Goal: Information Seeking & Learning: Learn about a topic

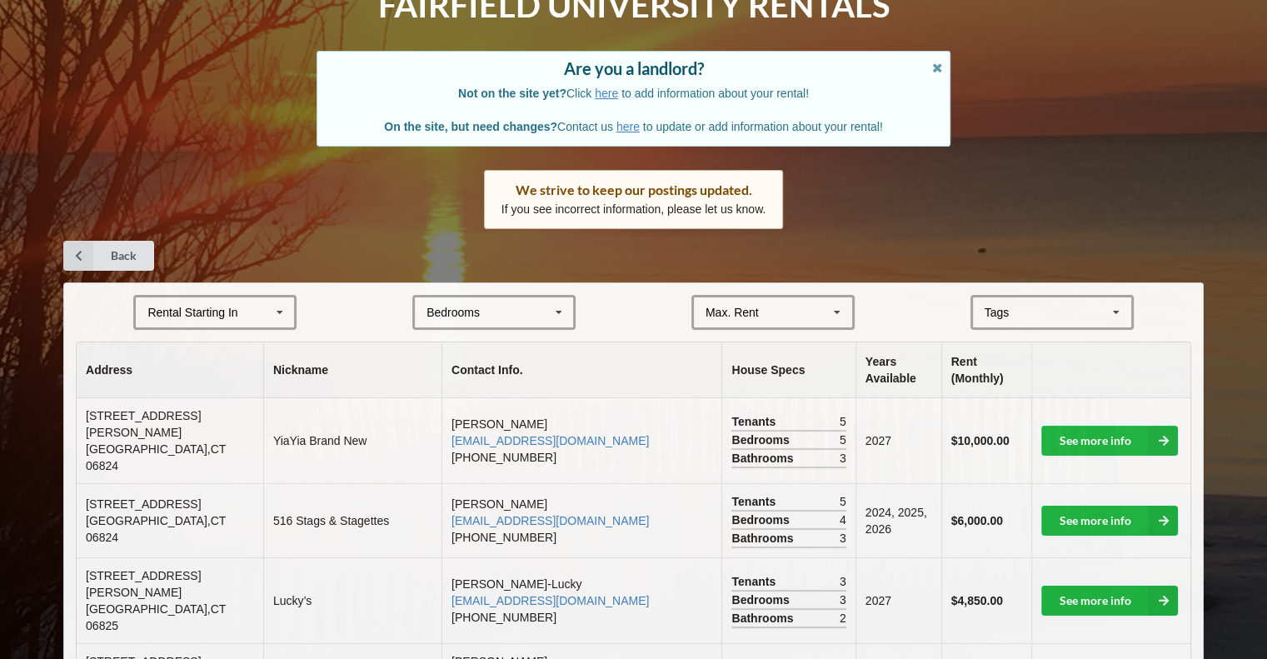
scroll to position [223, 0]
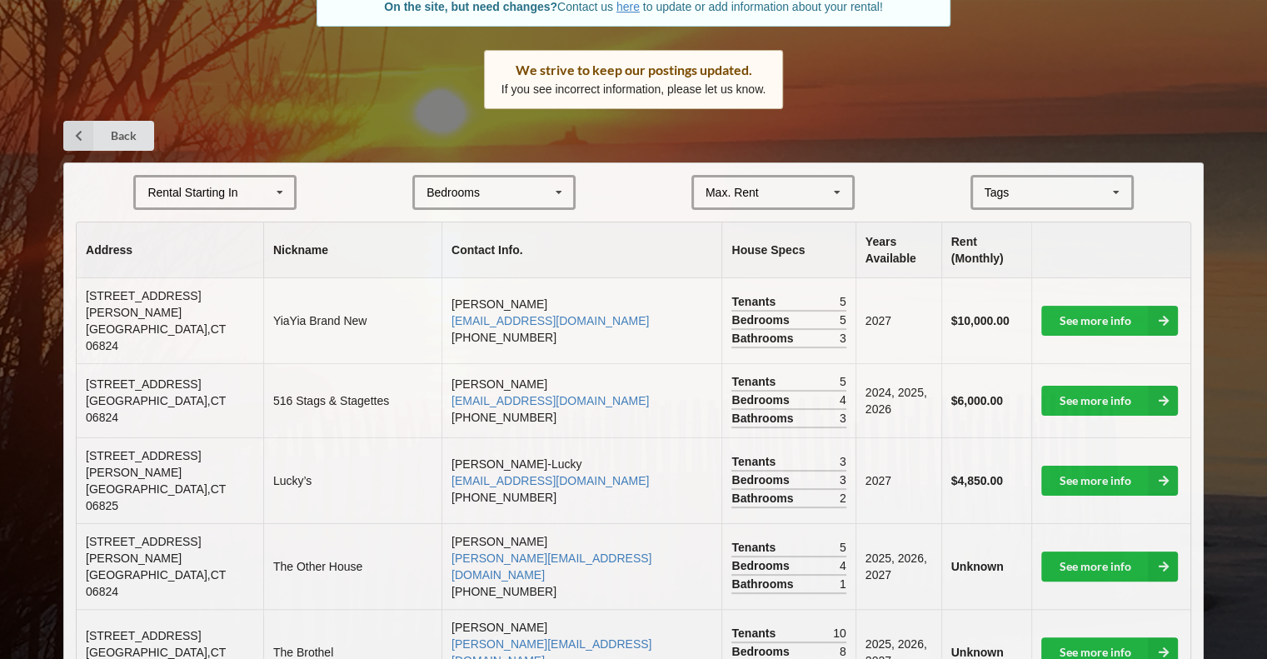
click at [261, 196] on div "Rental Starting In [DATE] 2026 2027 2028" at bounding box center [214, 192] width 163 height 35
click at [271, 190] on icon at bounding box center [279, 192] width 25 height 31
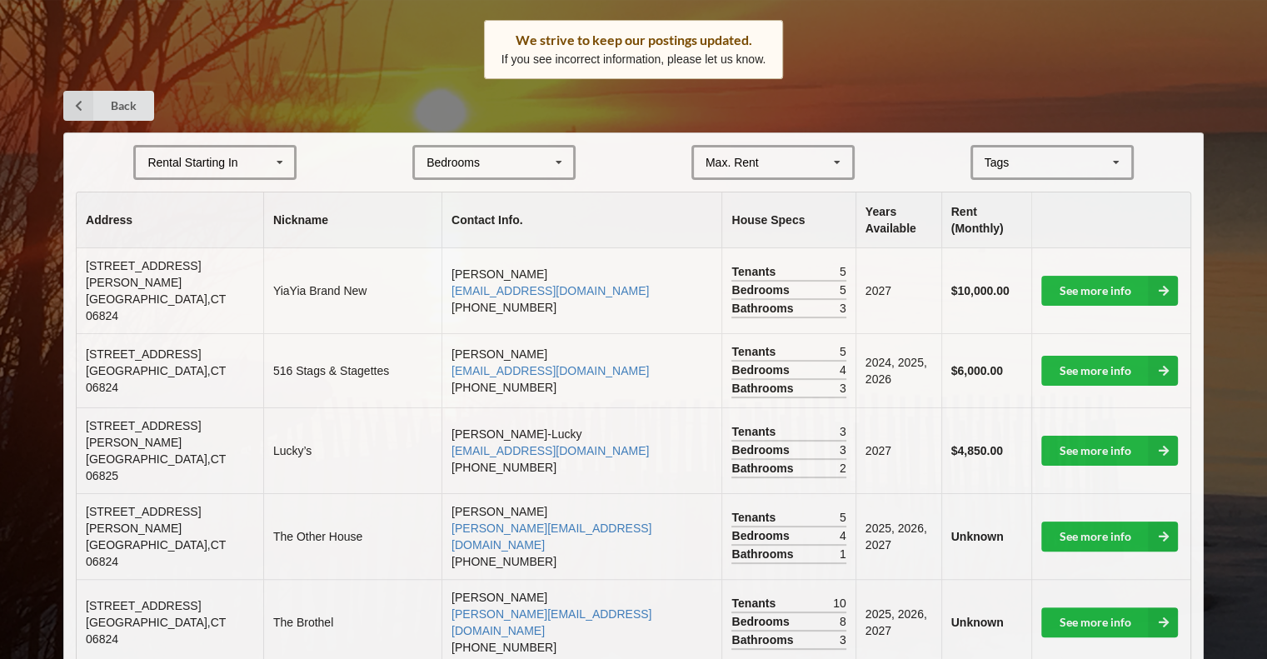
scroll to position [253, 0]
click at [515, 165] on div "Bedrooms 1 2 3 4 5 6 7 8" at bounding box center [493, 162] width 163 height 35
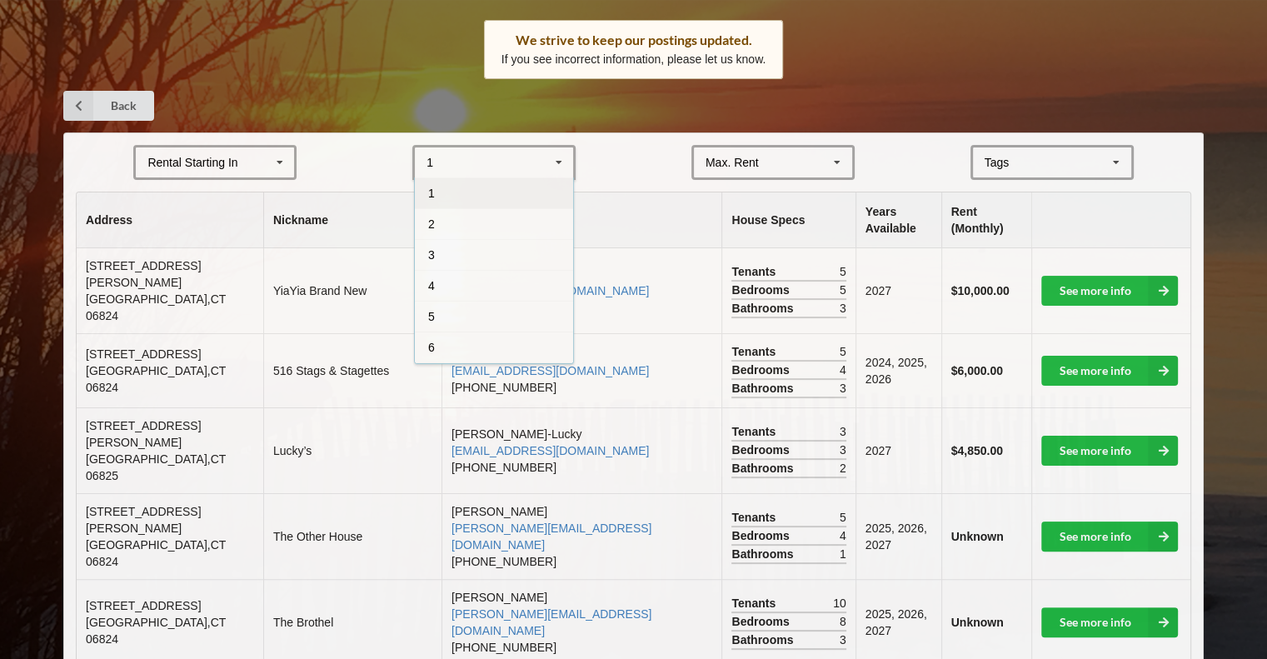
click at [528, 159] on div "1 1 2 3 4 5 6 7 8" at bounding box center [493, 162] width 163 height 35
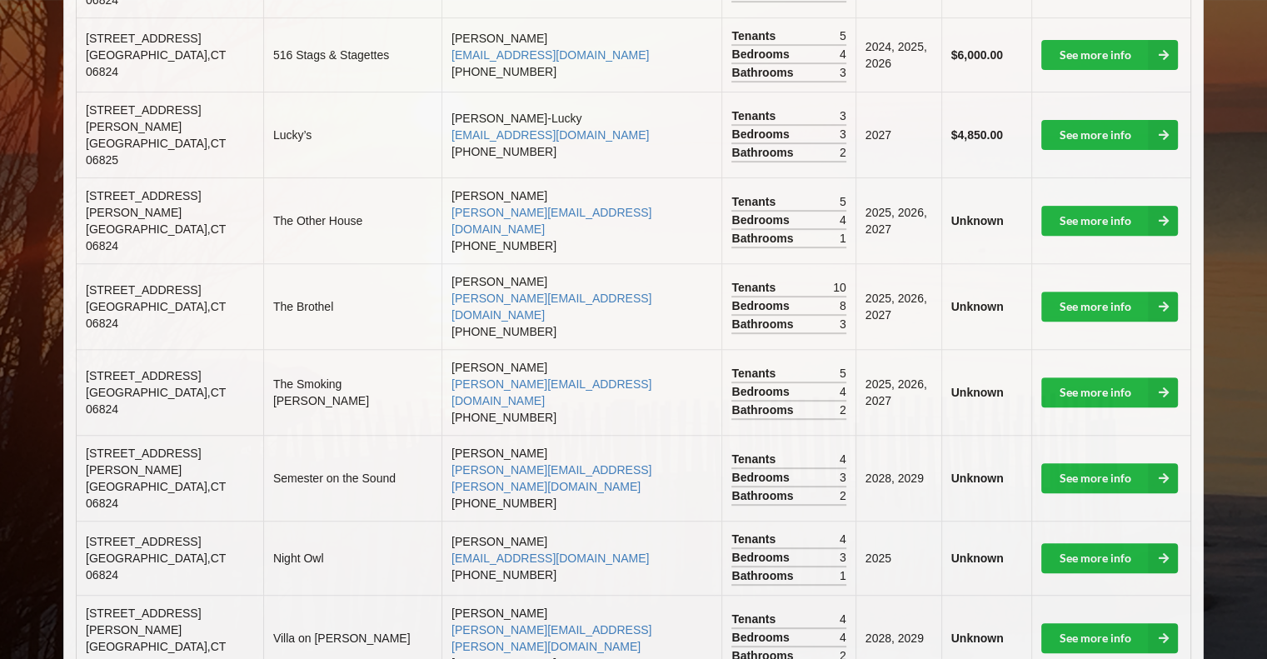
scroll to position [342, 0]
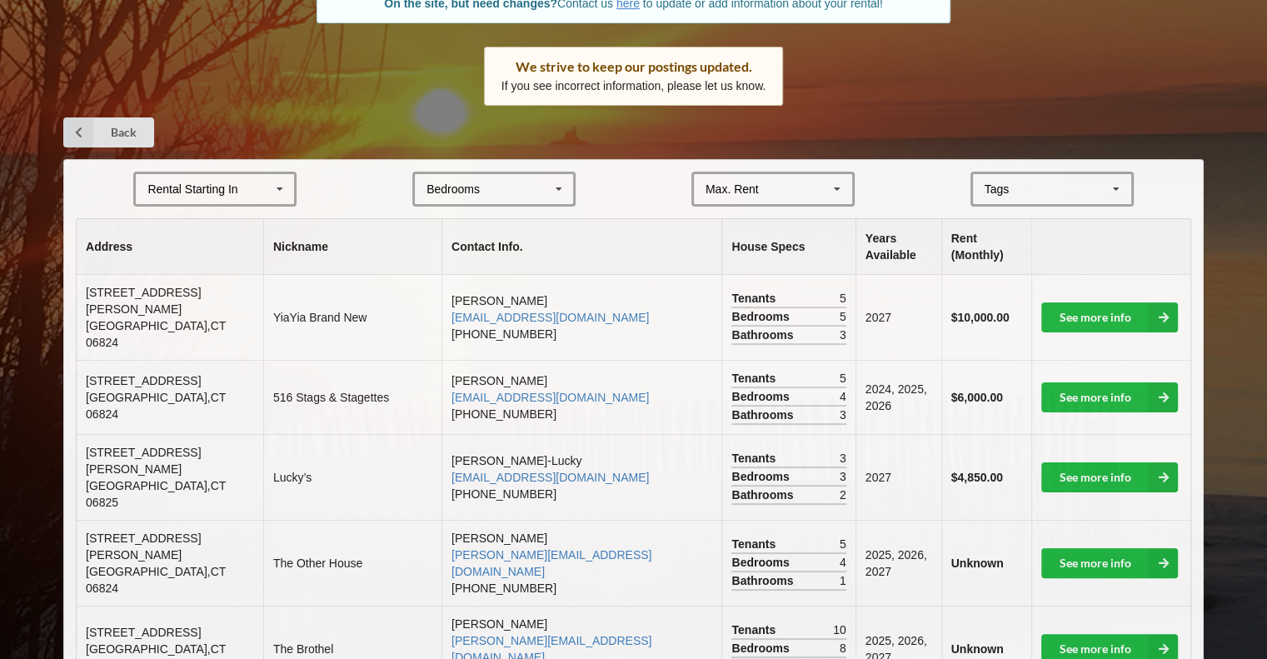
scroll to position [243, 0]
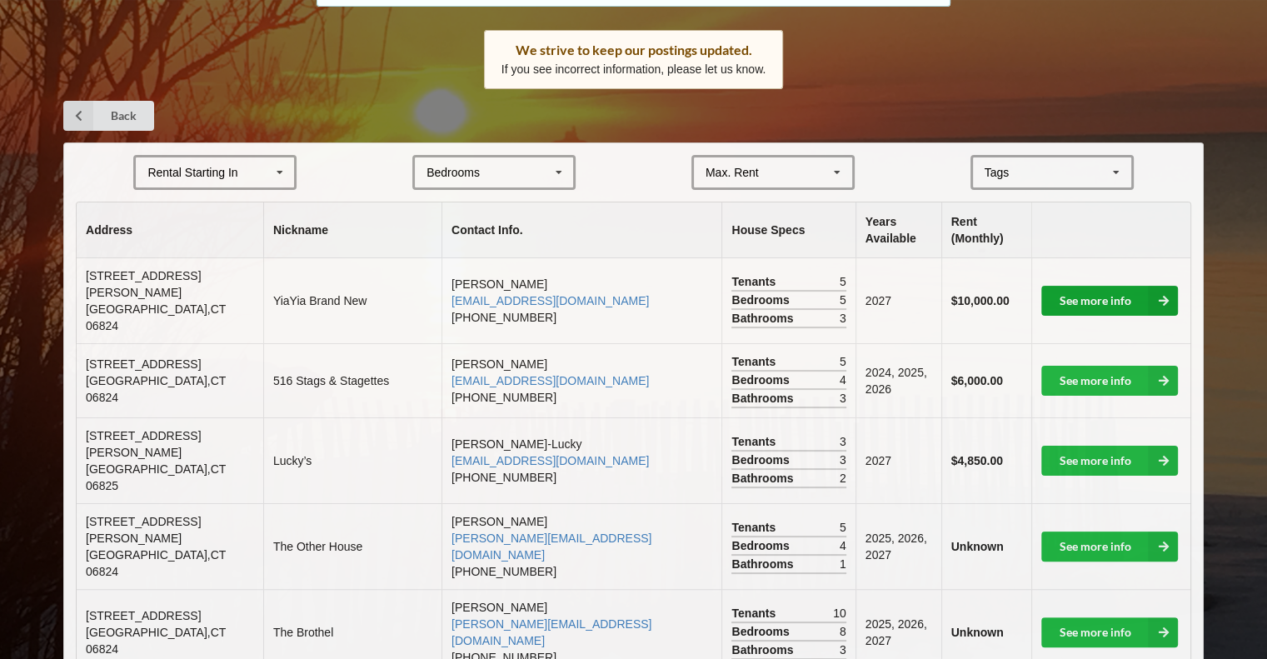
click at [1074, 294] on link "See more info" at bounding box center [1109, 301] width 137 height 30
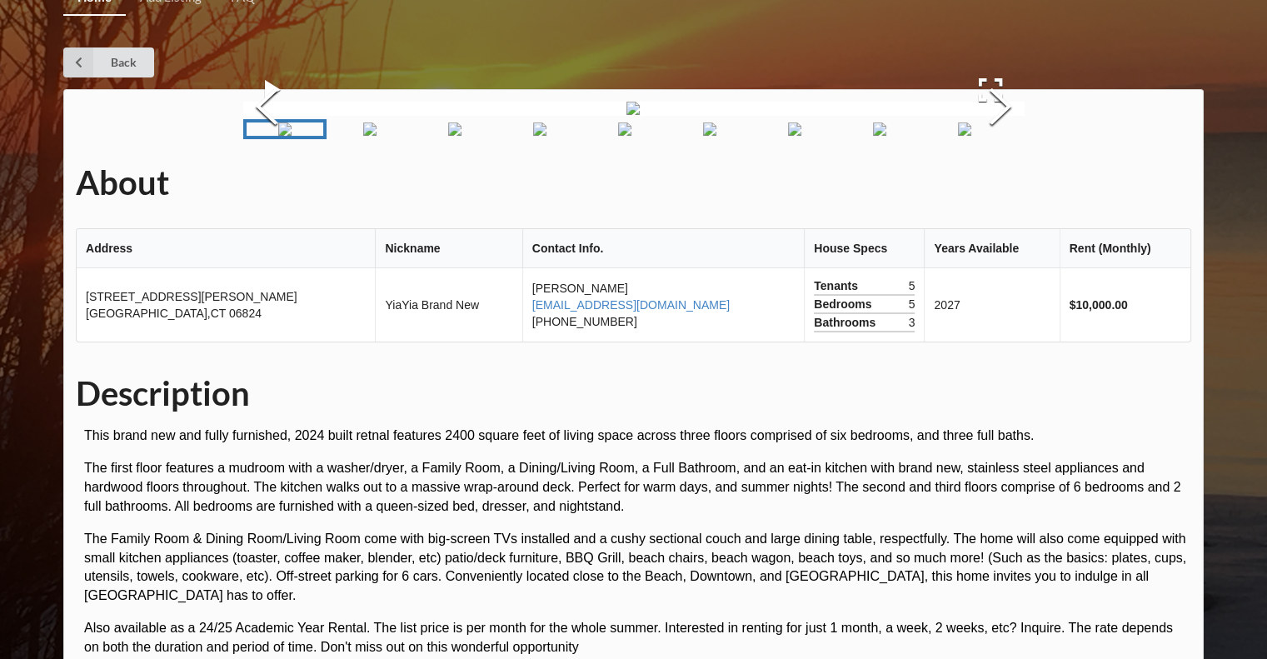
scroll to position [23, 0]
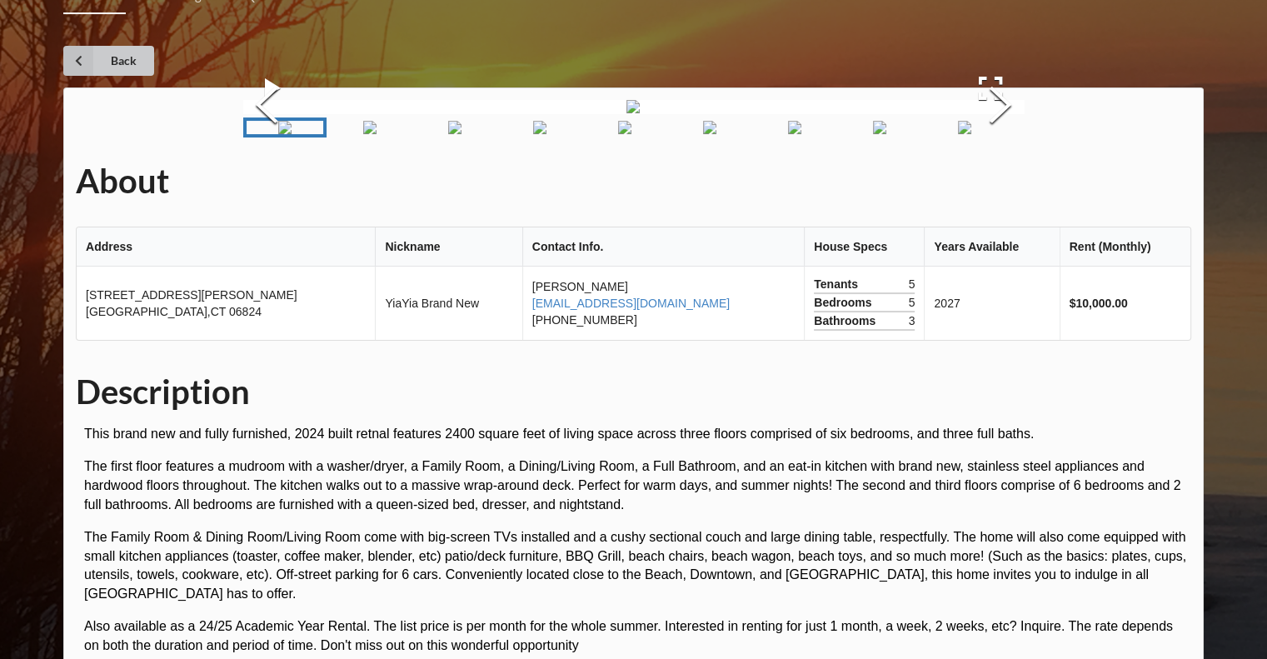
click at [78, 64] on icon at bounding box center [78, 61] width 30 height 30
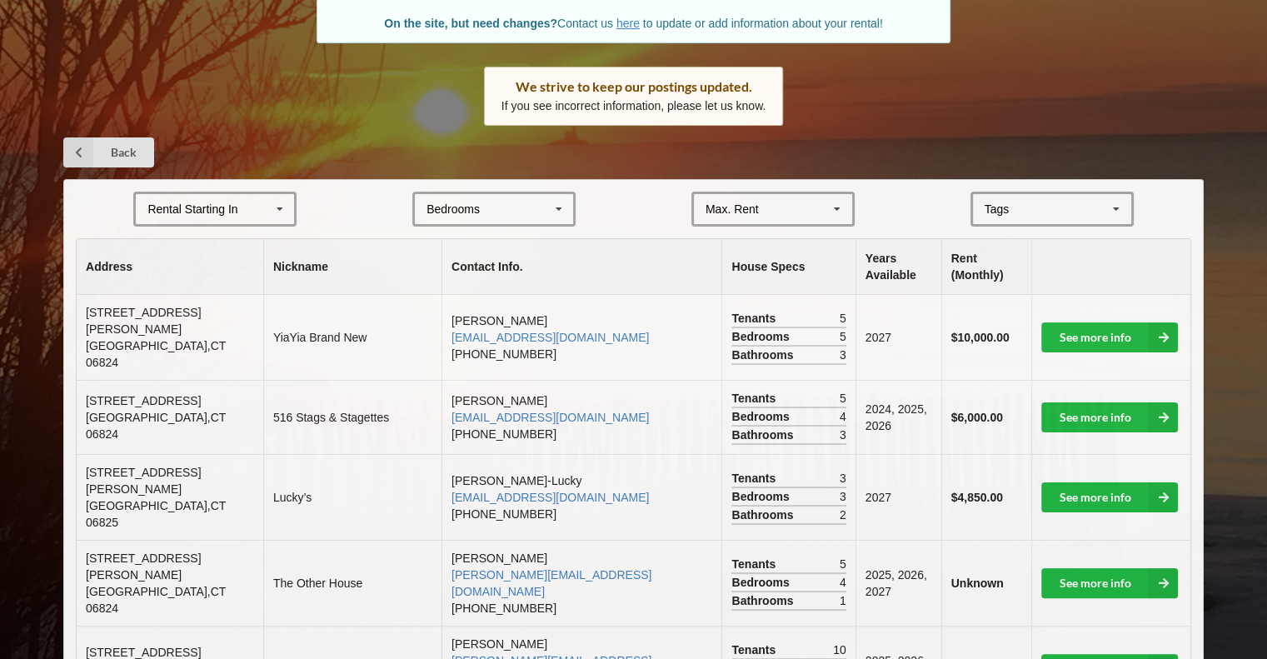
scroll to position [208, 0]
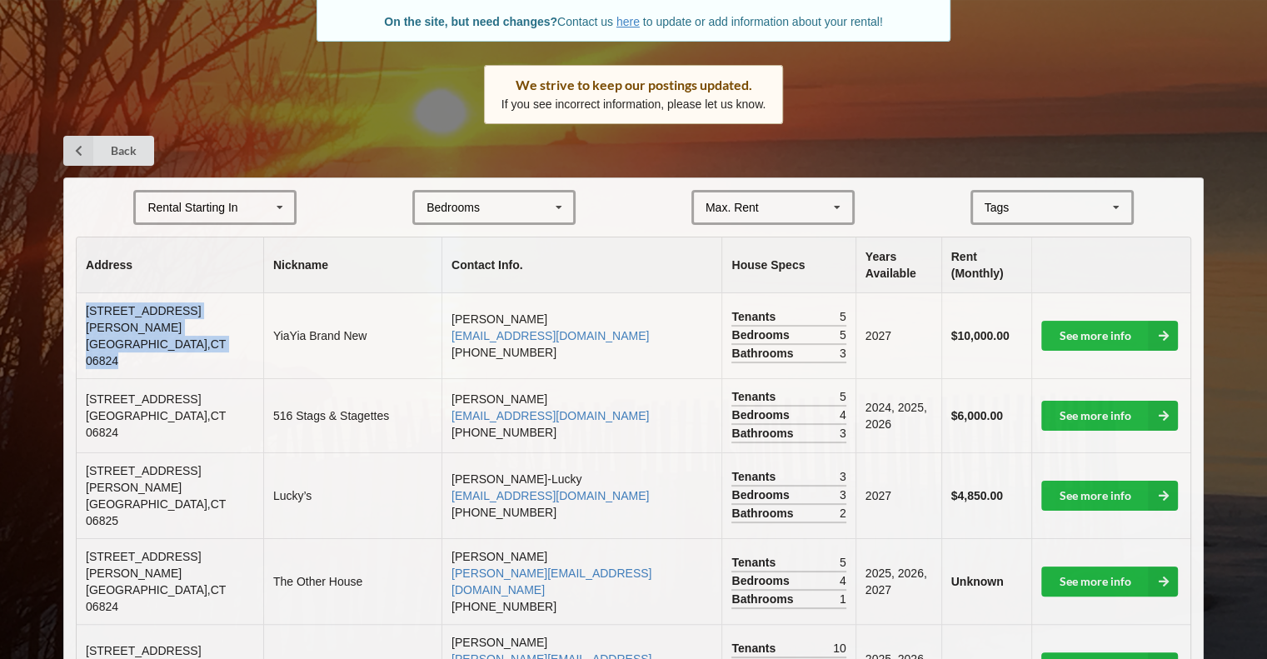
drag, startPoint x: 179, startPoint y: 336, endPoint x: 79, endPoint y: 321, distance: 100.9
click at [79, 321] on td "12 Sandy Way Fairfield , CT 06824" at bounding box center [170, 335] width 187 height 85
copy td "12 Sandy Way Fairfield , CT 06824"
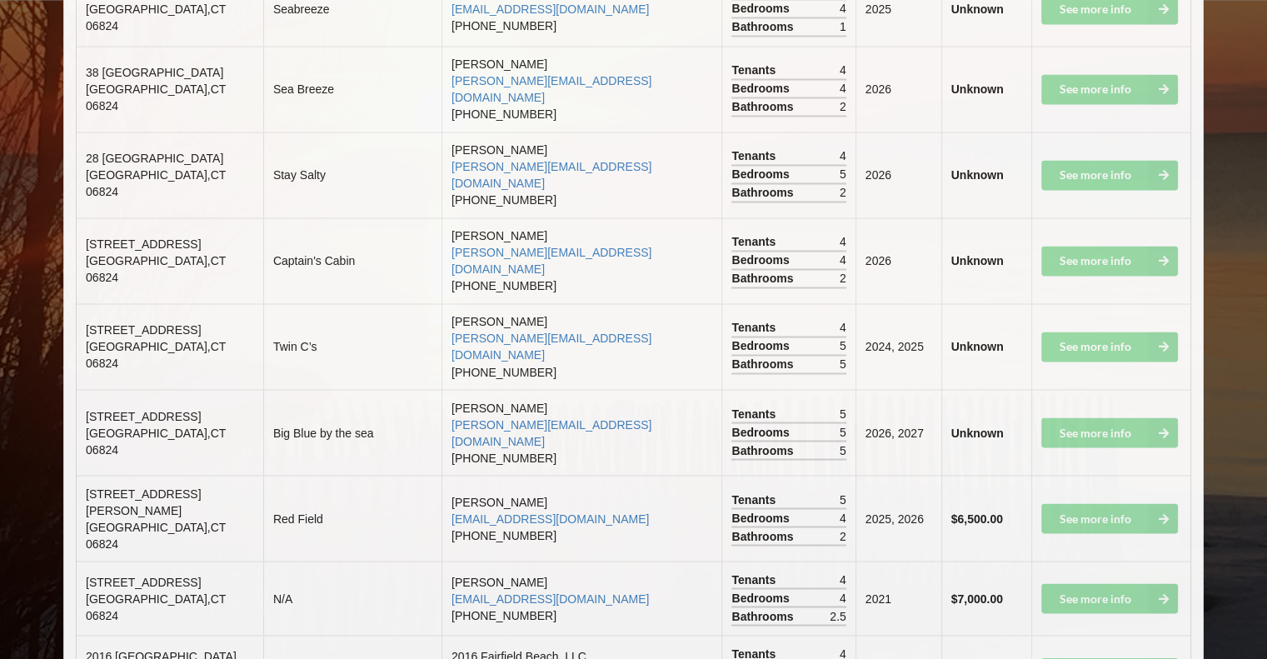
scroll to position [2796, 0]
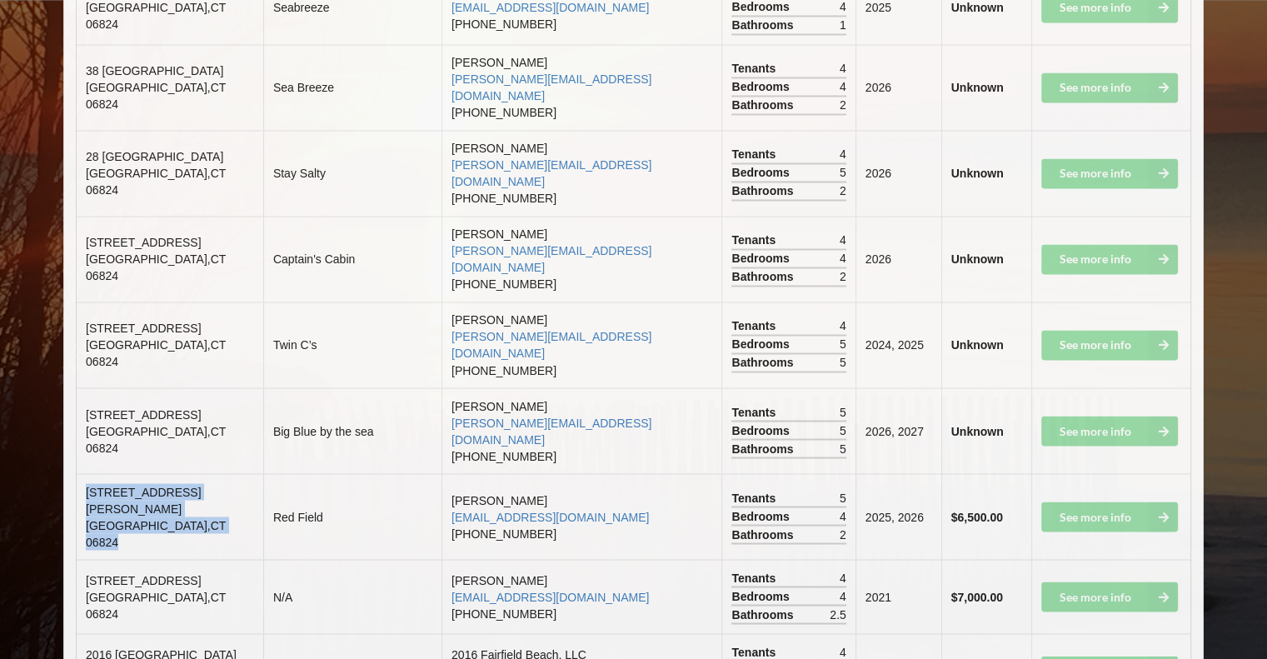
drag, startPoint x: 187, startPoint y: 302, endPoint x: 81, endPoint y: 278, distance: 108.5
click at [81, 473] on td "29 Redfield Rd Fairfield , CT 06824" at bounding box center [170, 516] width 187 height 86
copy td "29 Redfield Rd Fairfield , CT 06824"
